Goal: Navigation & Orientation: Find specific page/section

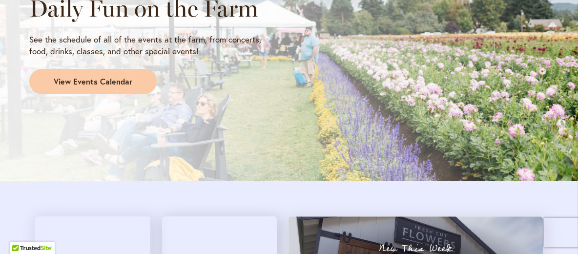
scroll to position [907, 0]
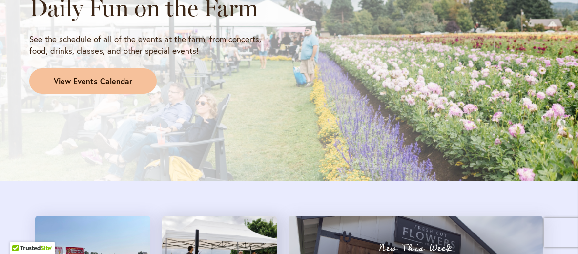
click at [107, 83] on span "View Events Calendar" at bounding box center [93, 81] width 79 height 11
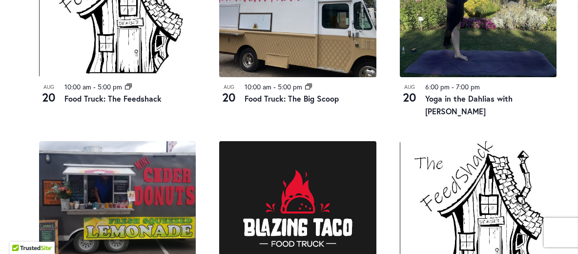
scroll to position [811, 0]
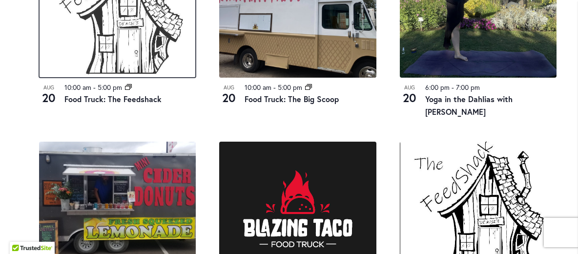
click at [137, 52] on img at bounding box center [117, 10] width 157 height 134
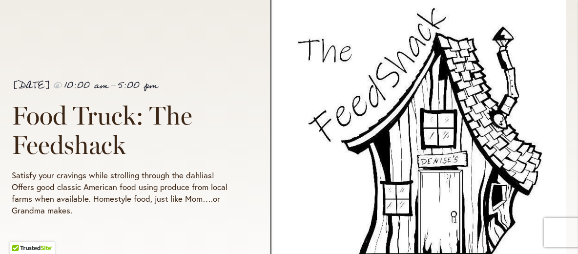
scroll to position [207, 0]
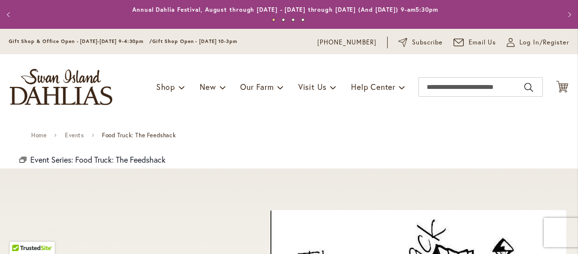
click at [9, 15] on button "Previous" at bounding box center [10, 15] width 20 height 20
click at [7, 12] on button "Previous" at bounding box center [10, 15] width 20 height 20
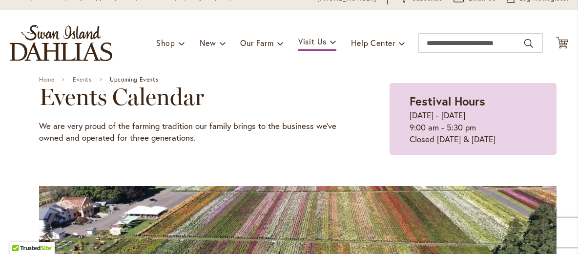
scroll to position [59, 0]
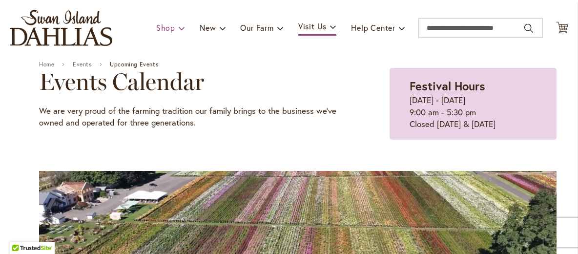
click at [164, 34] on link "Shop" at bounding box center [170, 28] width 29 height 19
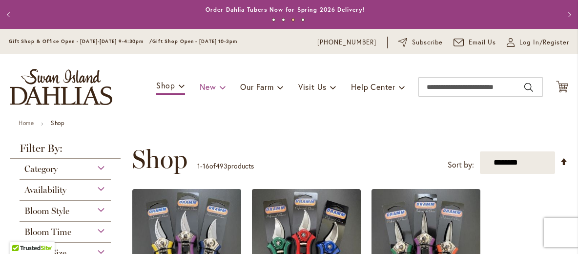
click at [220, 87] on span at bounding box center [223, 87] width 6 height 16
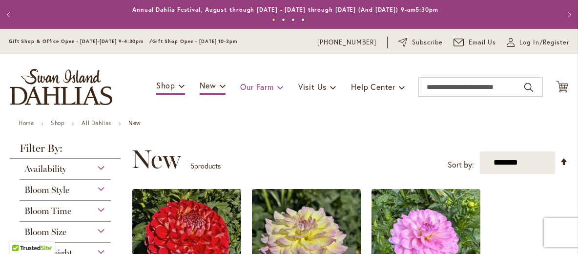
click at [277, 89] on span at bounding box center [280, 87] width 6 height 16
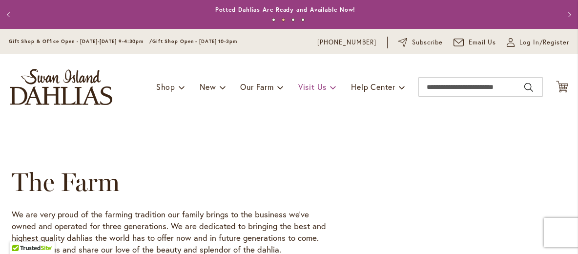
click at [330, 89] on span at bounding box center [333, 87] width 6 height 16
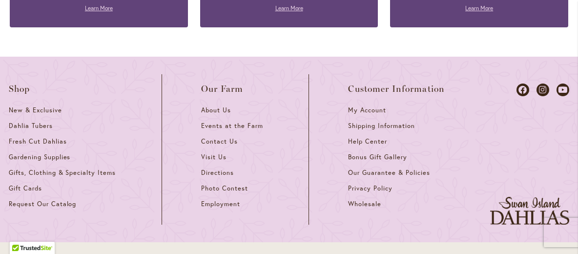
scroll to position [1039, 0]
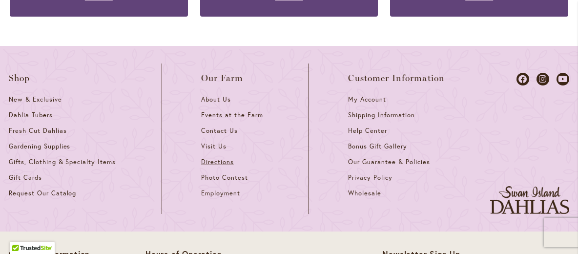
click at [215, 158] on span "Directions" at bounding box center [217, 162] width 33 height 8
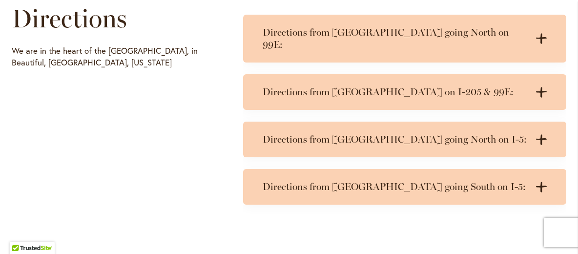
scroll to position [500, 0]
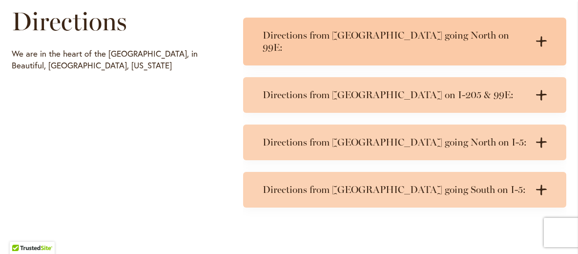
click at [418, 39] on h3 "Directions from Salem going North on 99E:" at bounding box center [395, 41] width 265 height 24
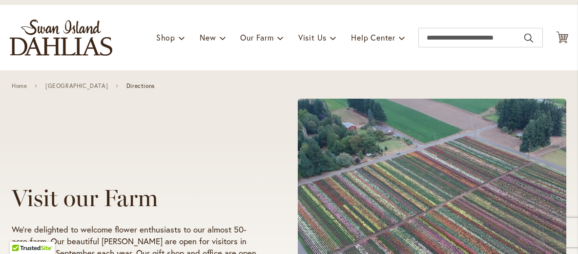
scroll to position [0, 0]
